Goal: Task Accomplishment & Management: Manage account settings

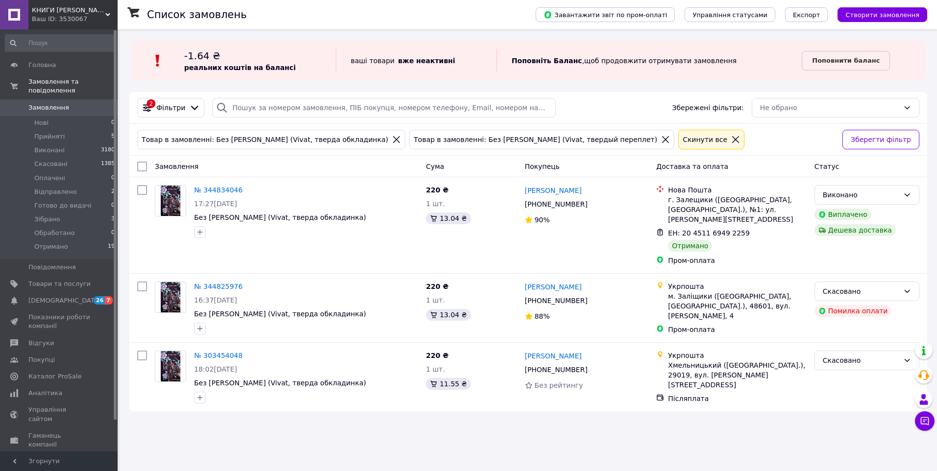
click at [42, 104] on link "Замовлення 0" at bounding box center [60, 107] width 121 height 17
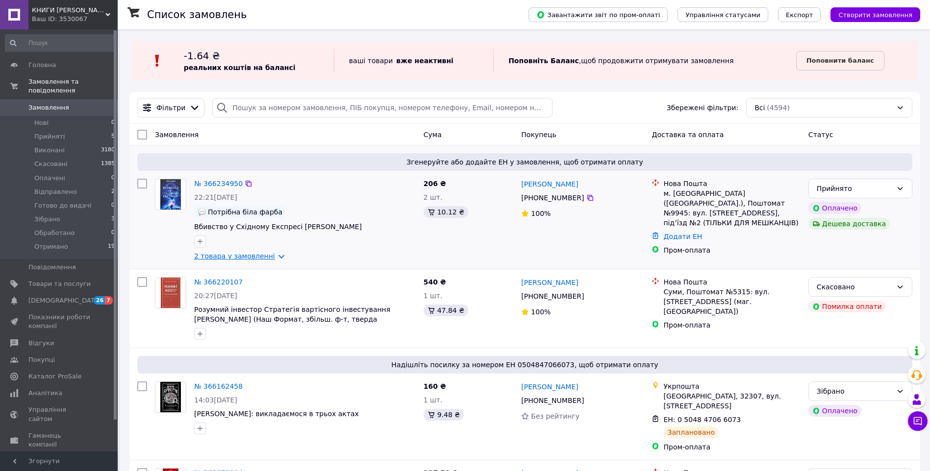
click at [272, 260] on link "2 товара у замовленні" at bounding box center [234, 256] width 81 height 8
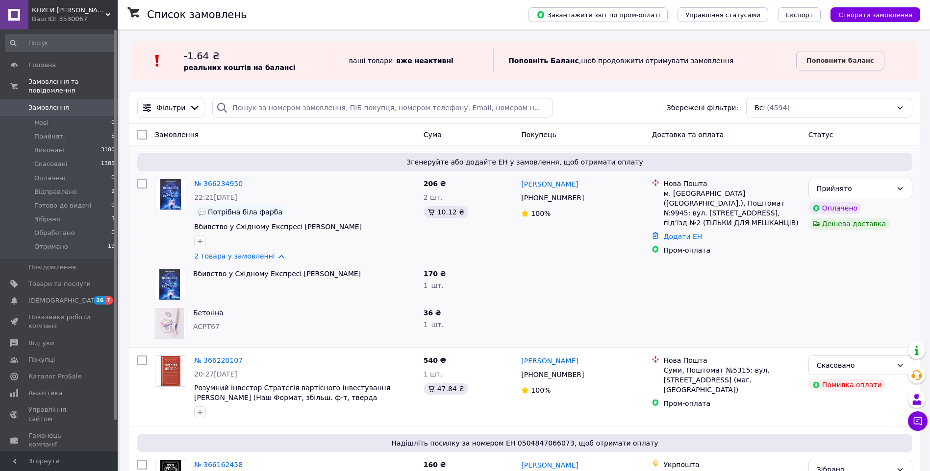
click at [204, 312] on link "Бетонна" at bounding box center [208, 313] width 30 height 8
click at [52, 103] on span "Замовлення" at bounding box center [48, 107] width 41 height 9
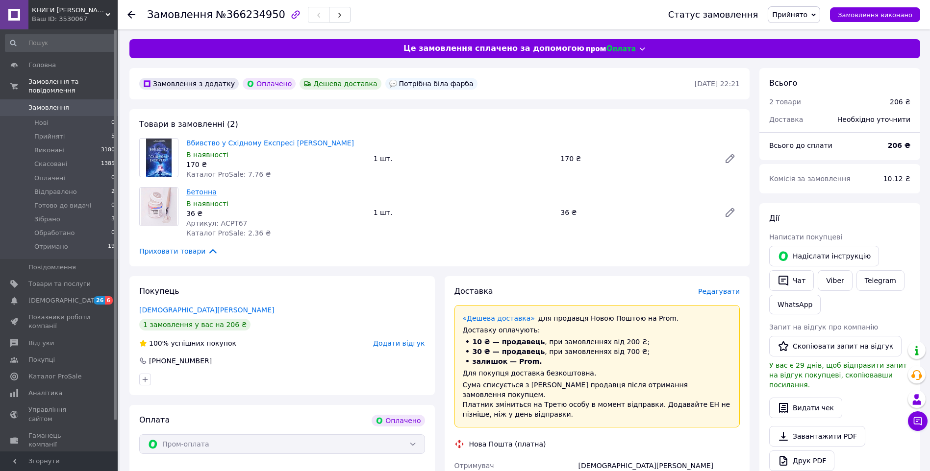
click at [195, 188] on link "Бетонна" at bounding box center [201, 192] width 30 height 8
